Goal: Task Accomplishment & Management: Manage account settings

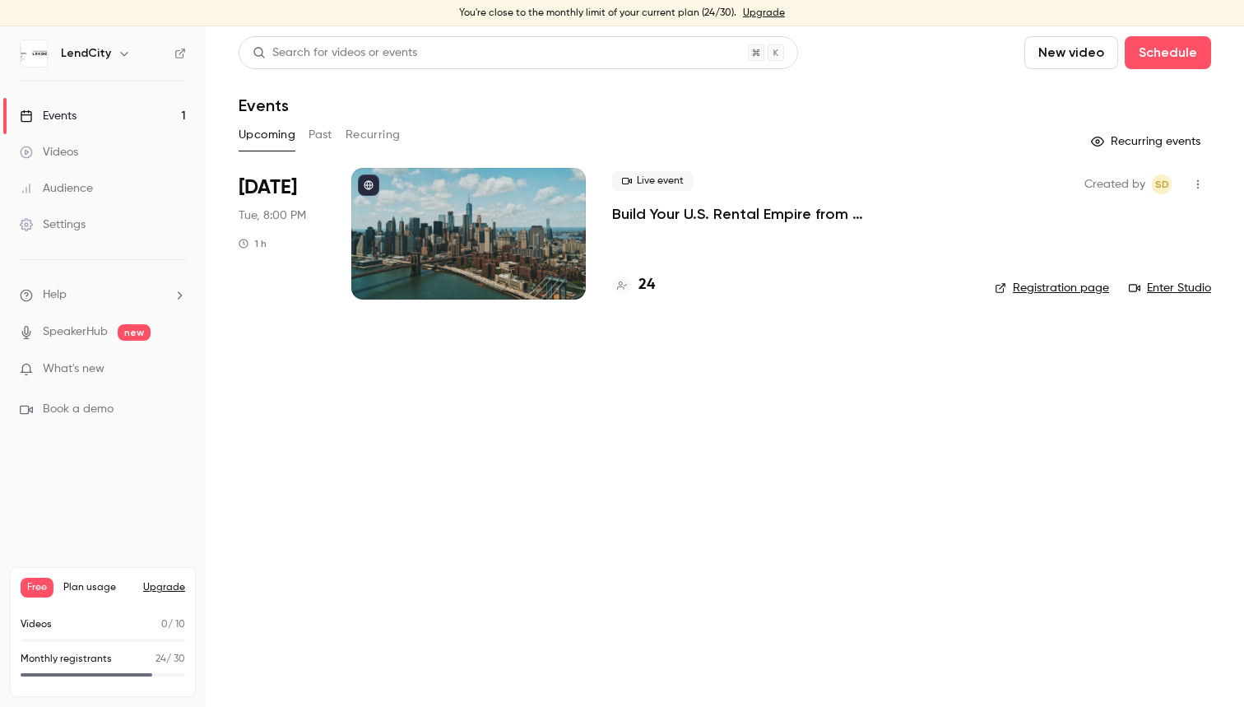
click at [688, 215] on p "Build Your U.S. Rental Empire from [GEOGRAPHIC_DATA]: No Headaches, Step-by-Step" at bounding box center [790, 214] width 356 height 20
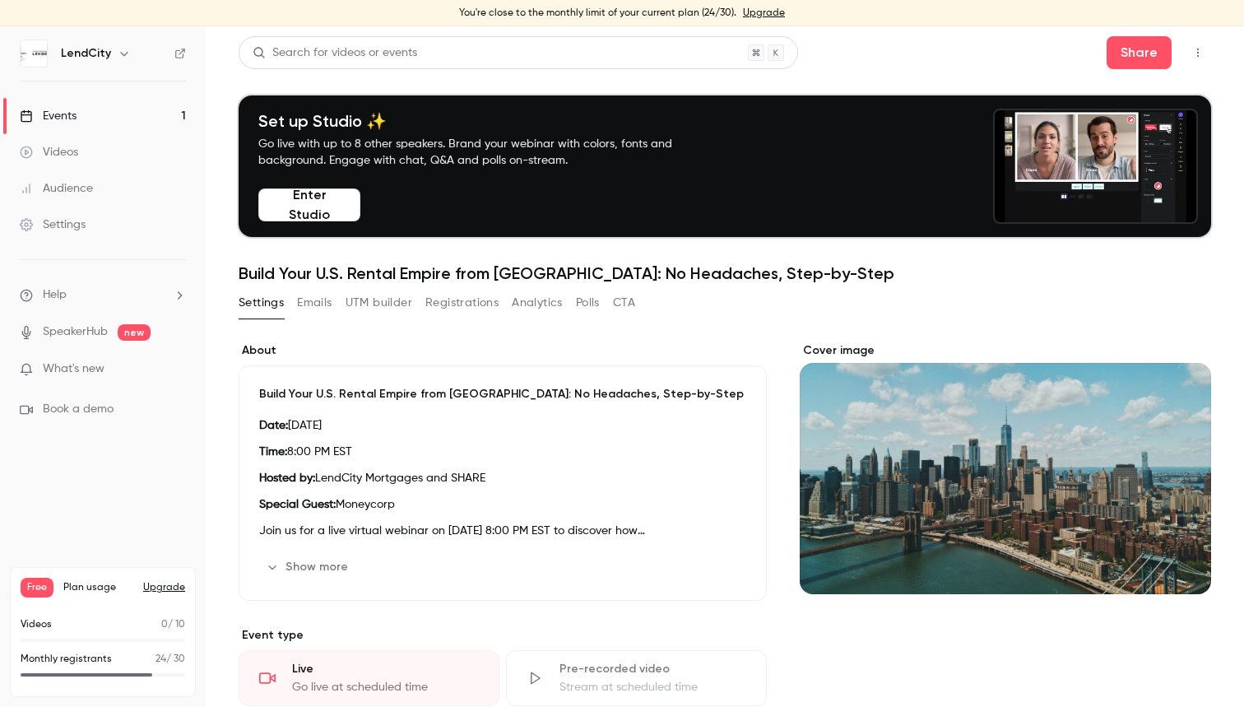
click at [393, 309] on button "UTM builder" at bounding box center [379, 303] width 67 height 26
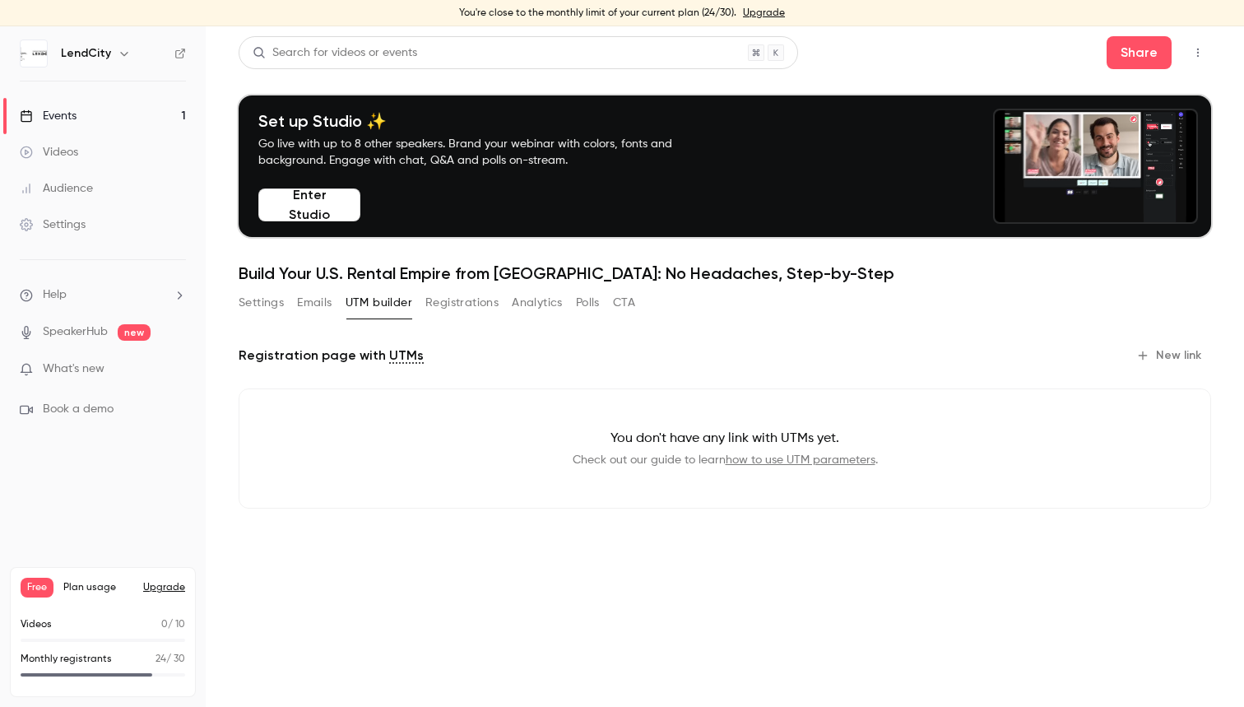
click at [460, 309] on button "Registrations" at bounding box center [462, 303] width 73 height 26
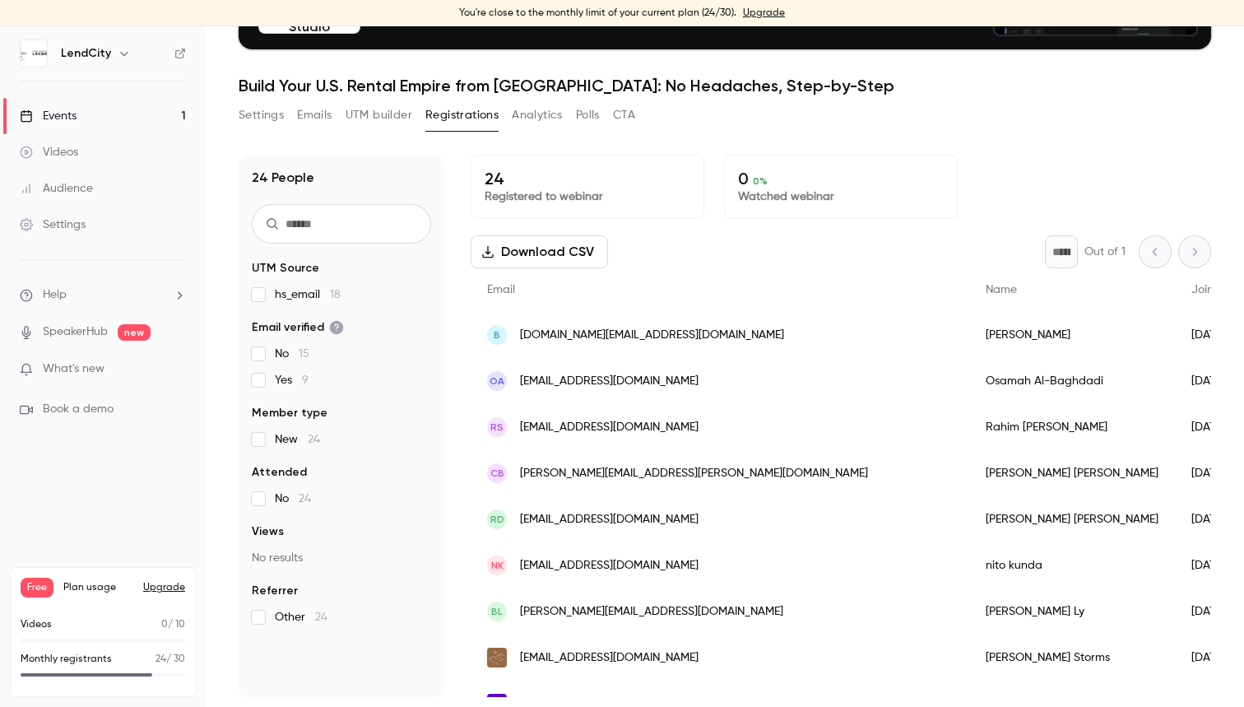
click at [387, 119] on button "UTM builder" at bounding box center [379, 115] width 67 height 26
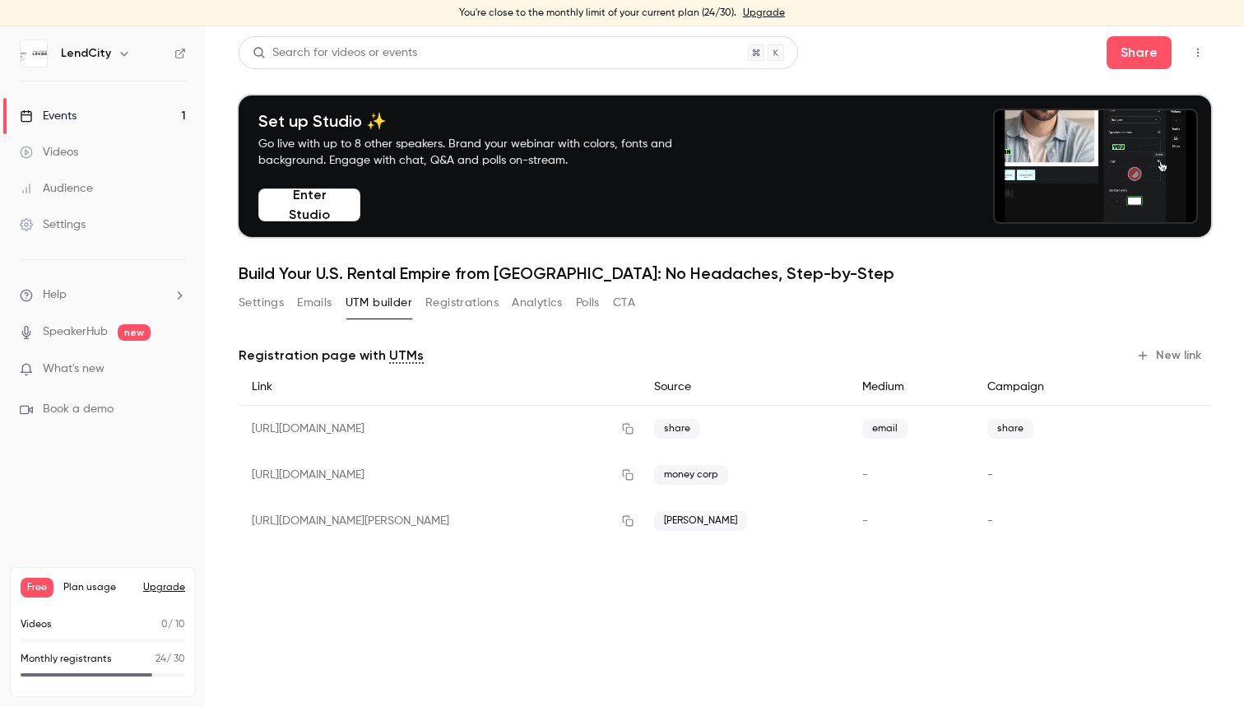
click at [455, 307] on button "Registrations" at bounding box center [462, 303] width 73 height 26
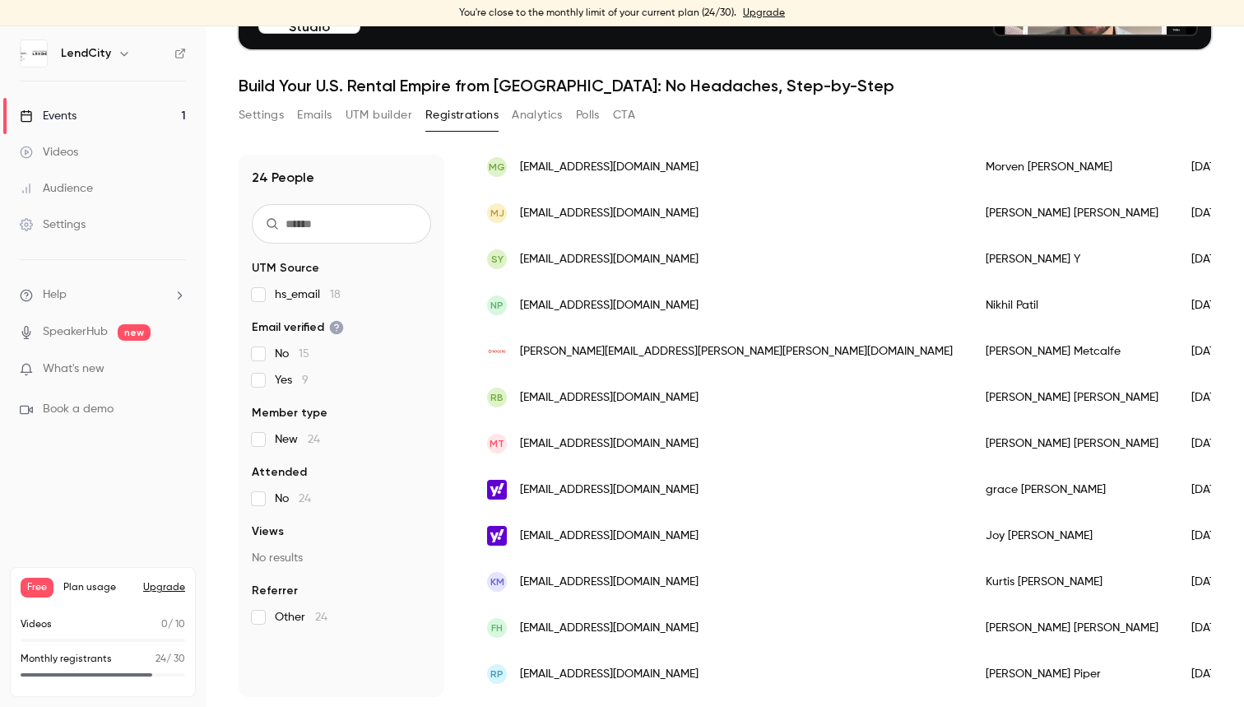
scroll to position [0, -11]
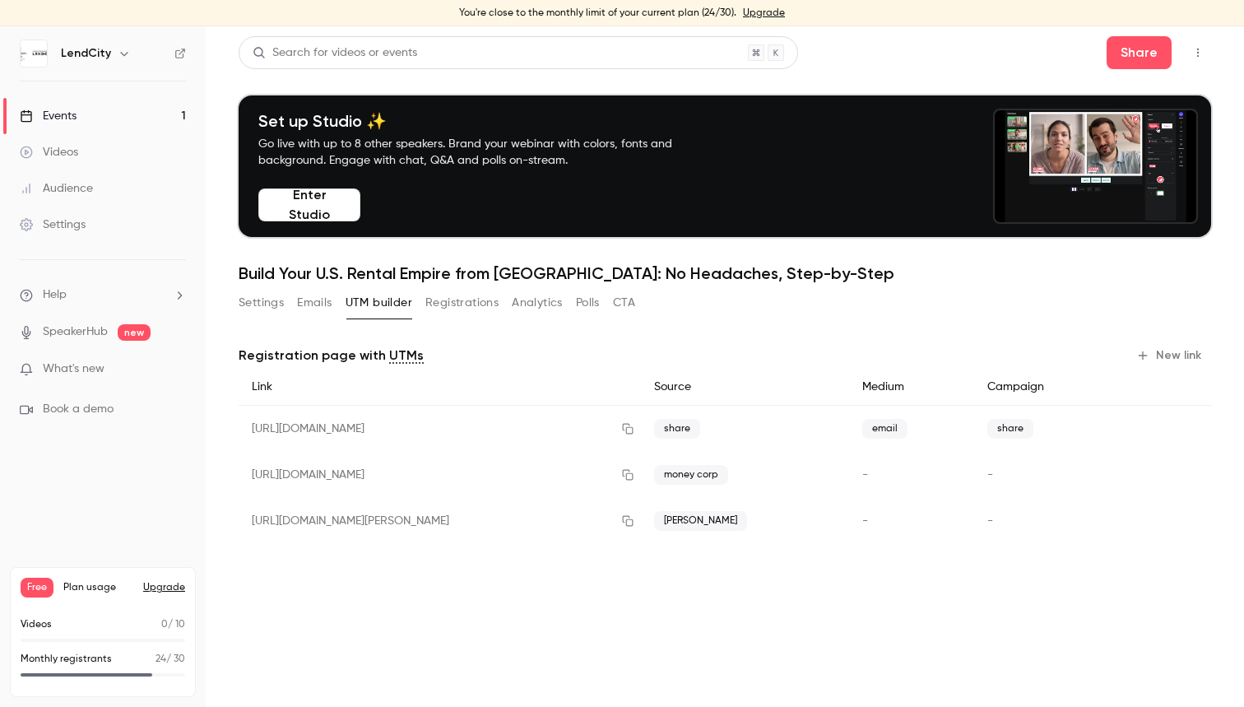
click at [97, 118] on link "Events 1" at bounding box center [103, 116] width 206 height 36
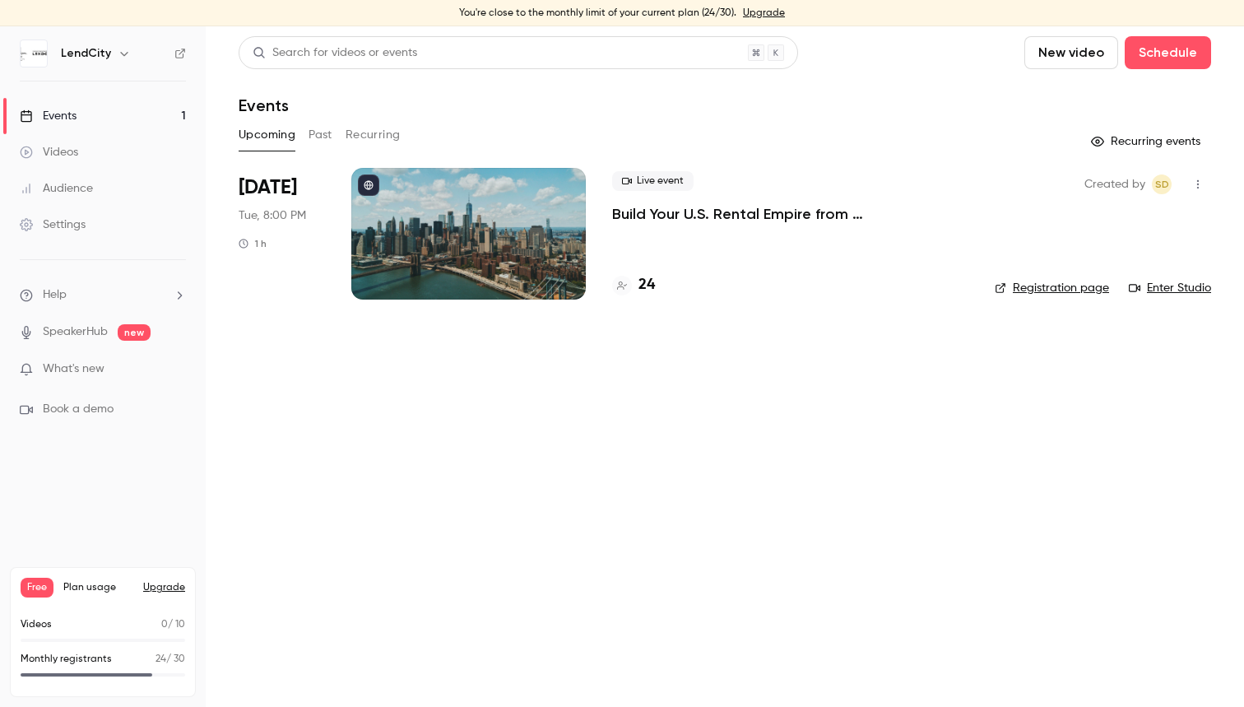
click at [171, 588] on button "Upgrade" at bounding box center [164, 587] width 42 height 13
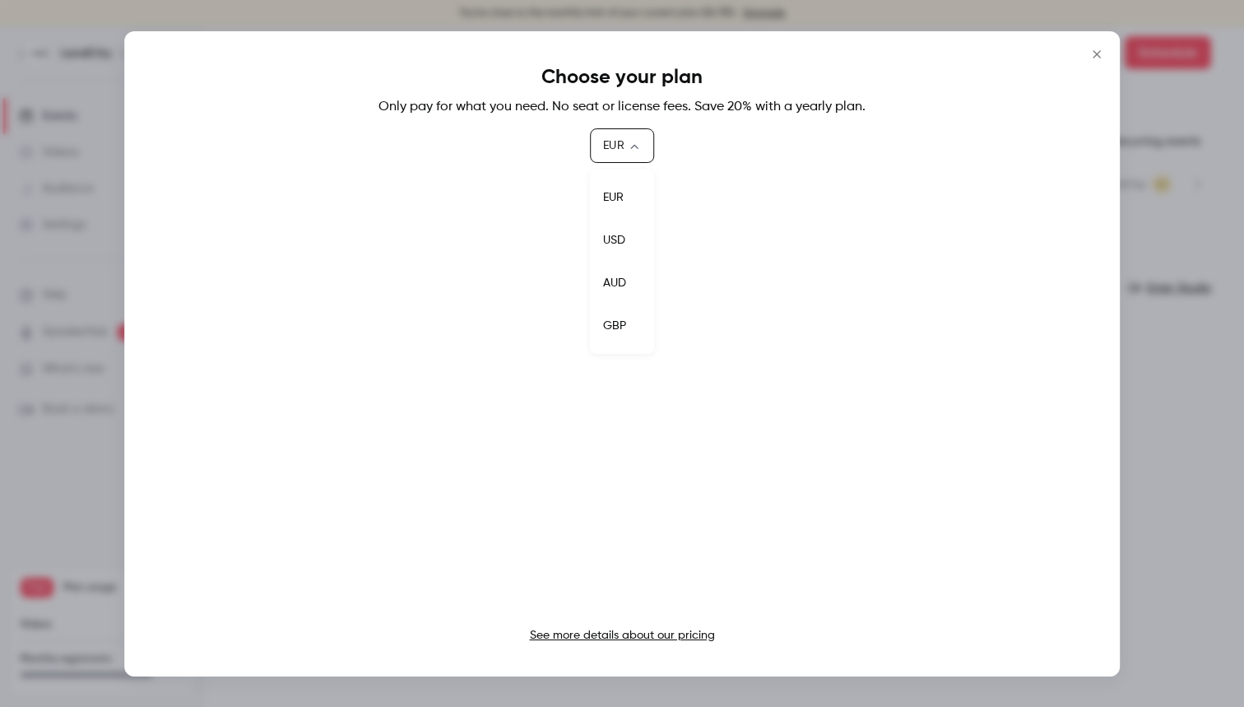
click at [627, 146] on body "You're close to the monthly limit of your current plan (24/30). Upgrade LendCit…" at bounding box center [622, 366] width 1244 height 681
click at [621, 235] on li "USD" at bounding box center [622, 240] width 64 height 43
type input "***"
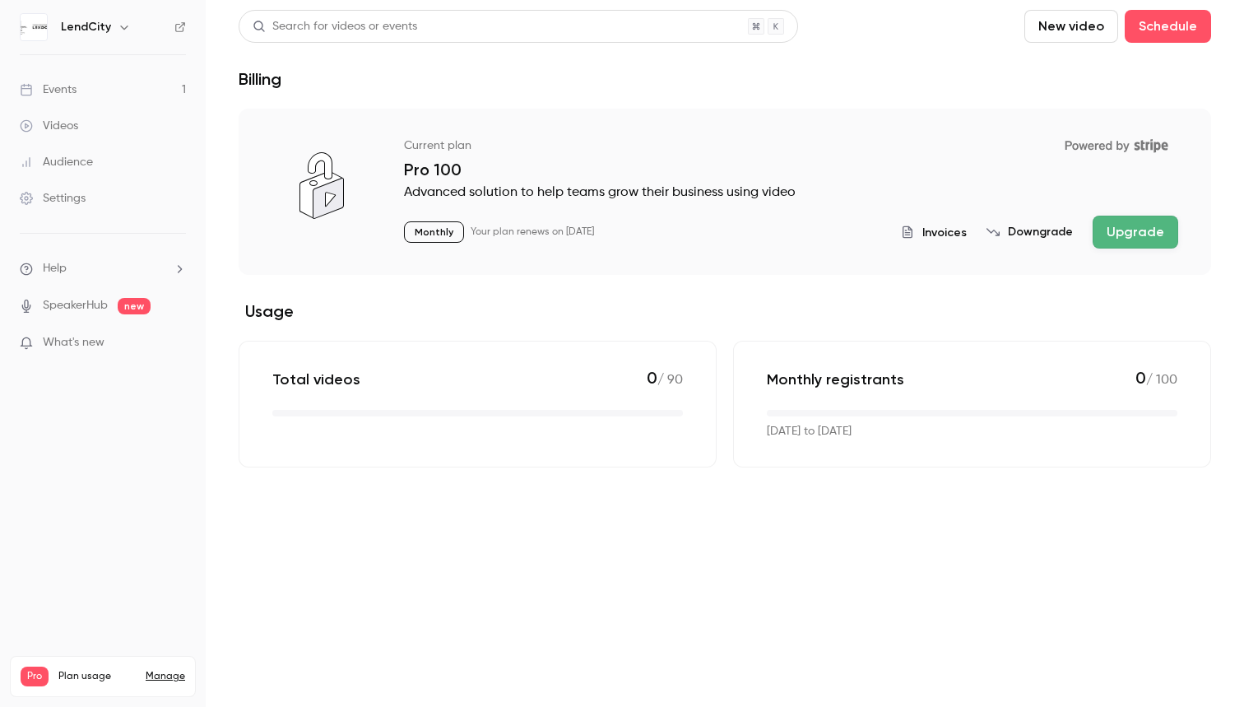
click at [86, 100] on link "Events 1" at bounding box center [103, 90] width 206 height 36
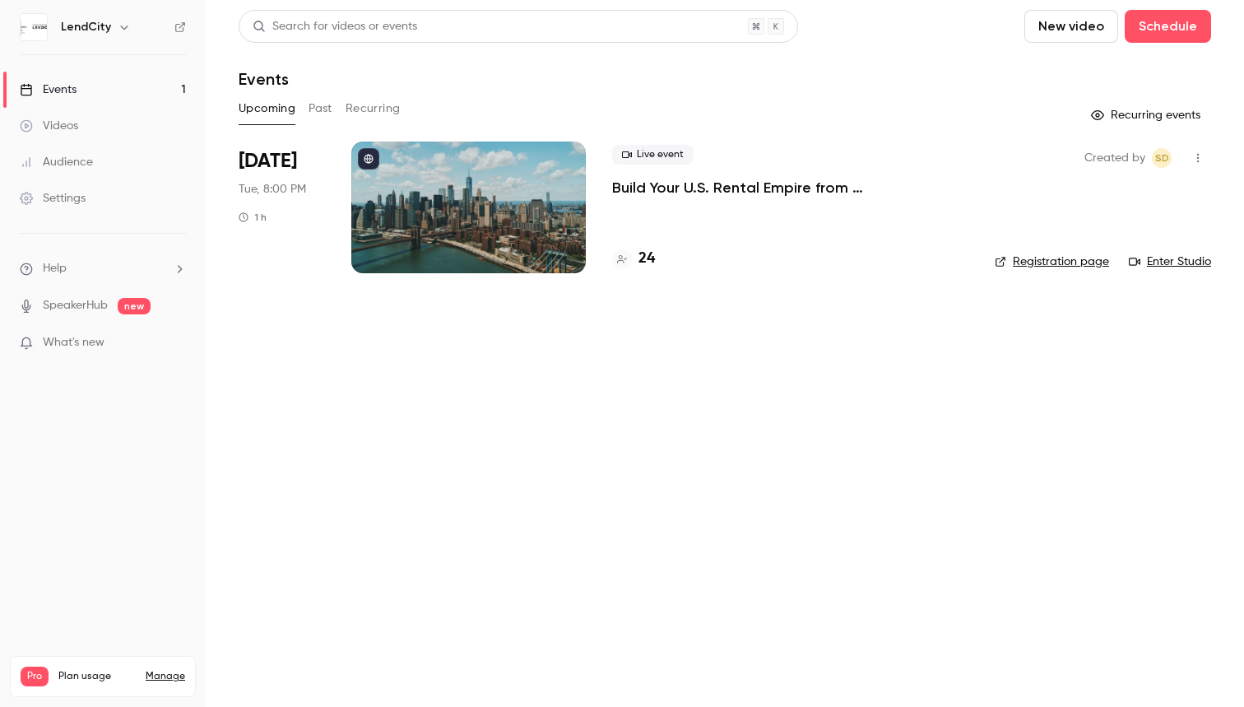
click at [785, 189] on p "Build Your U.S. Rental Empire from [GEOGRAPHIC_DATA]: No Headaches, Step-by-Step" at bounding box center [790, 188] width 356 height 20
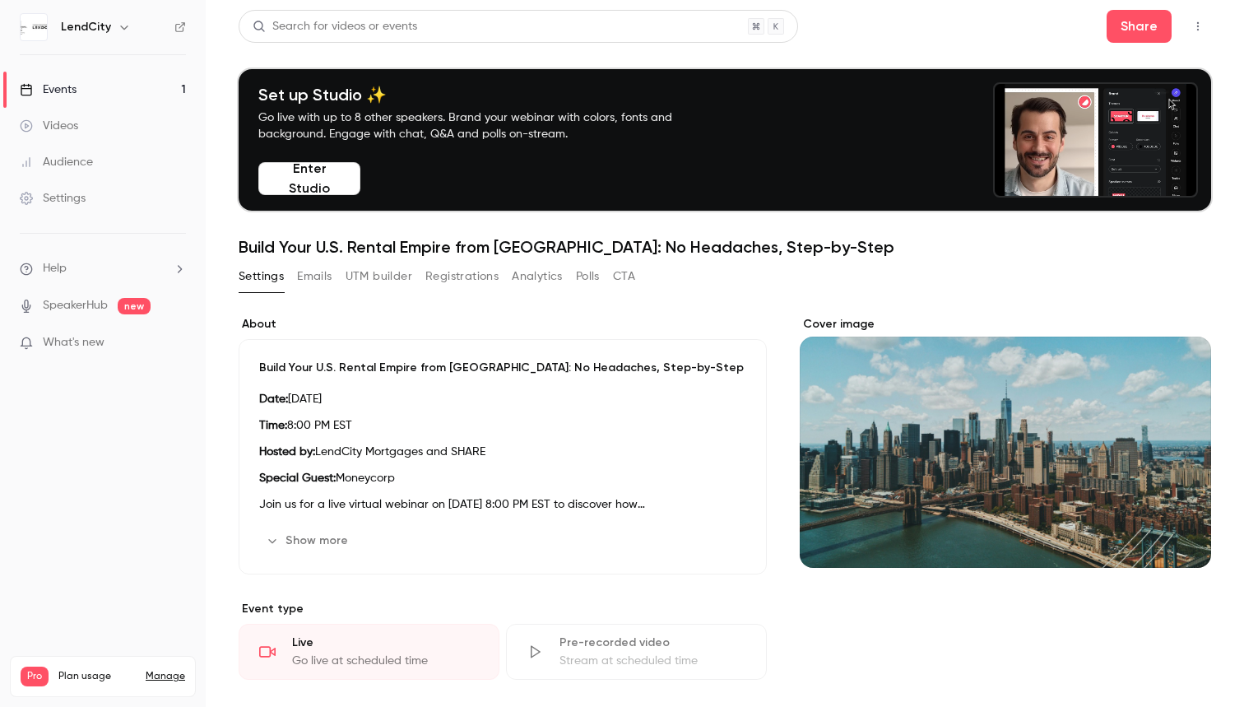
click at [382, 281] on button "UTM builder" at bounding box center [379, 276] width 67 height 26
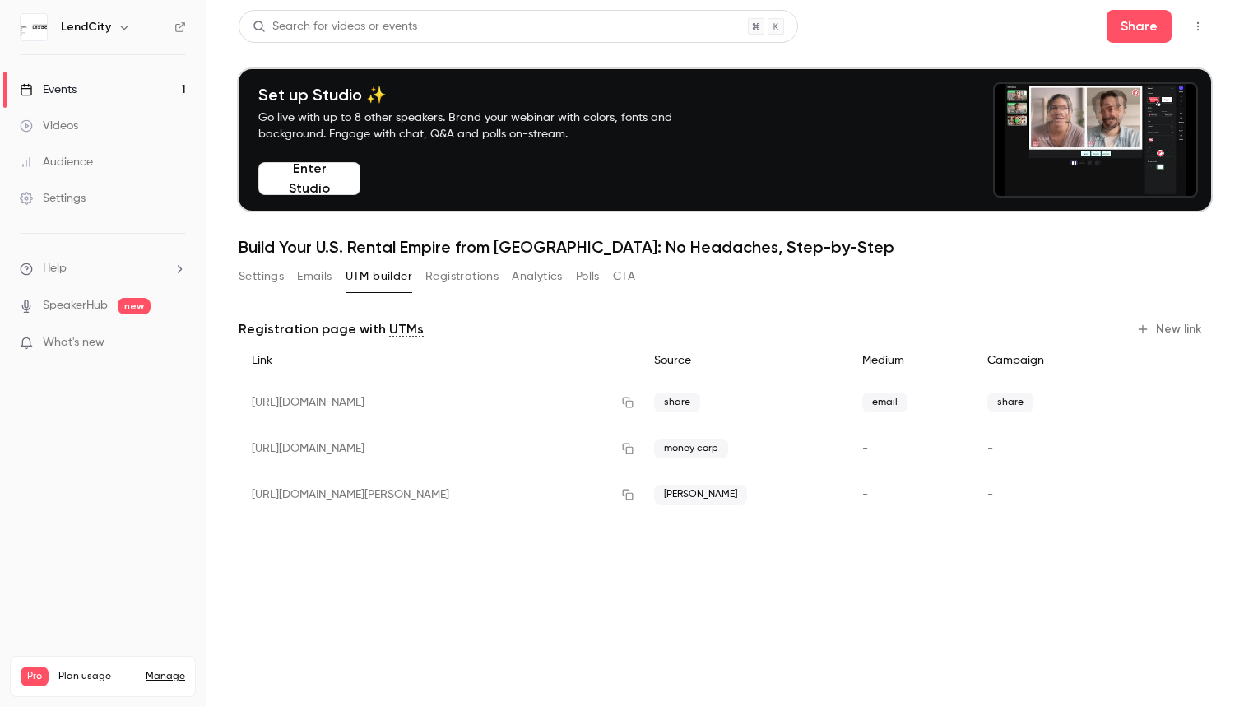
click at [453, 274] on button "Registrations" at bounding box center [462, 276] width 73 height 26
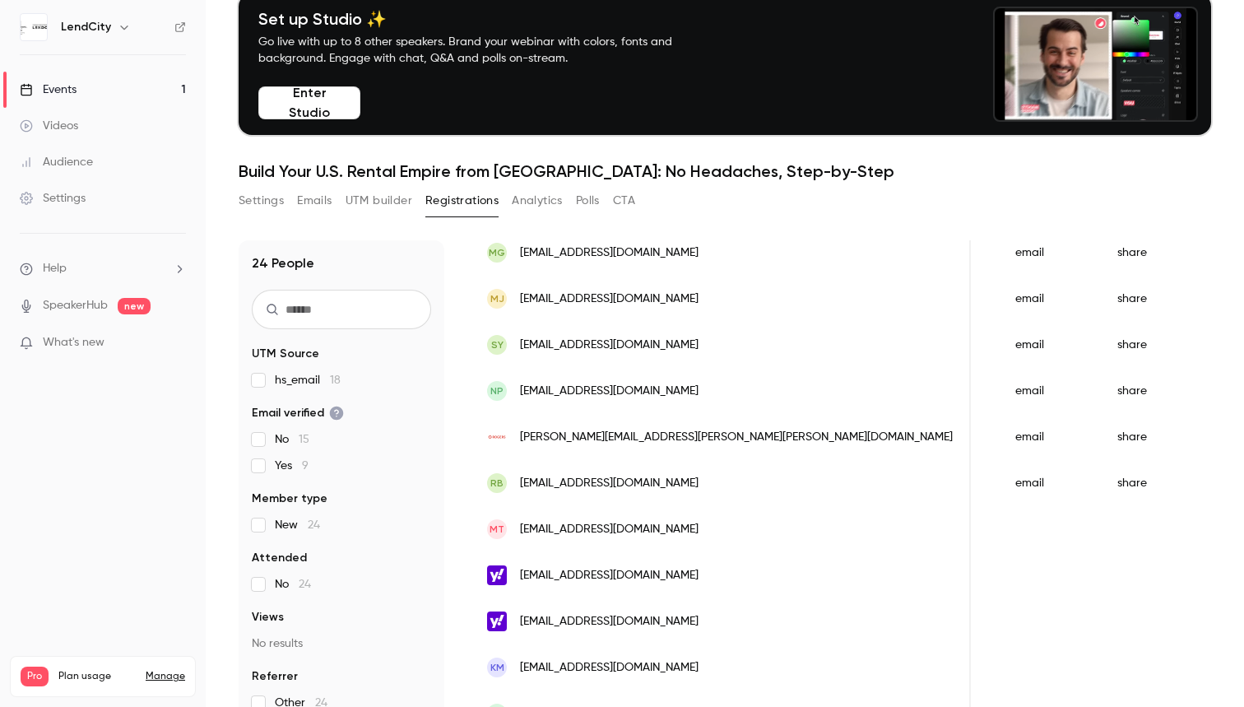
scroll to position [74, 0]
